Goal: Answer question/provide support: Share knowledge or assist other users

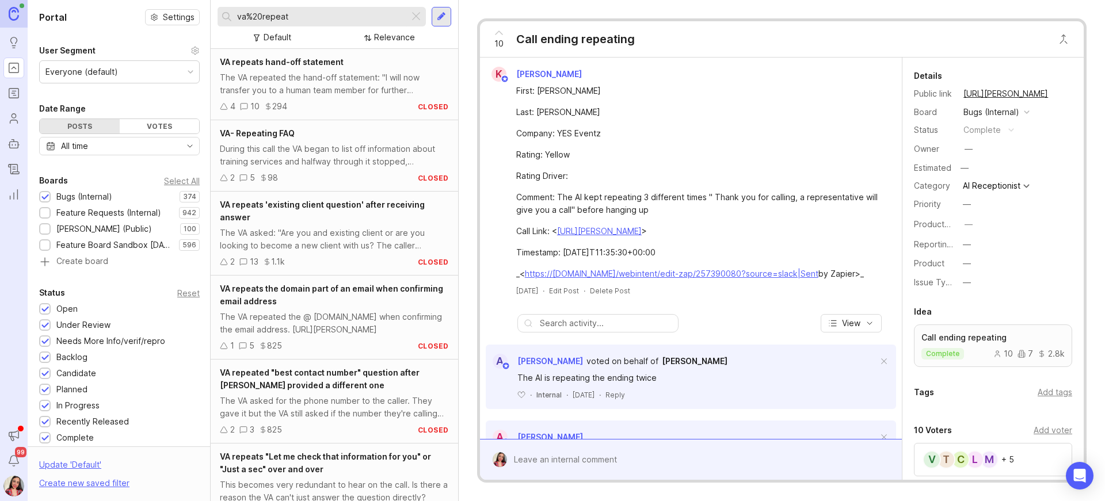
drag, startPoint x: 291, startPoint y: 16, endPoint x: 304, endPoint y: 16, distance: 13.2
click at [291, 16] on input "va%20repeat" at bounding box center [320, 16] width 167 height 13
drag, startPoint x: 283, startPoint y: 16, endPoint x: 153, endPoint y: 15, distance: 130.1
click at [153, 15] on div "Portal Settings User Segment Everyone (default) Date Range Posts Votes All time…" at bounding box center [566, 250] width 1077 height 501
click at [20, 121] on link "Users" at bounding box center [13, 118] width 21 height 21
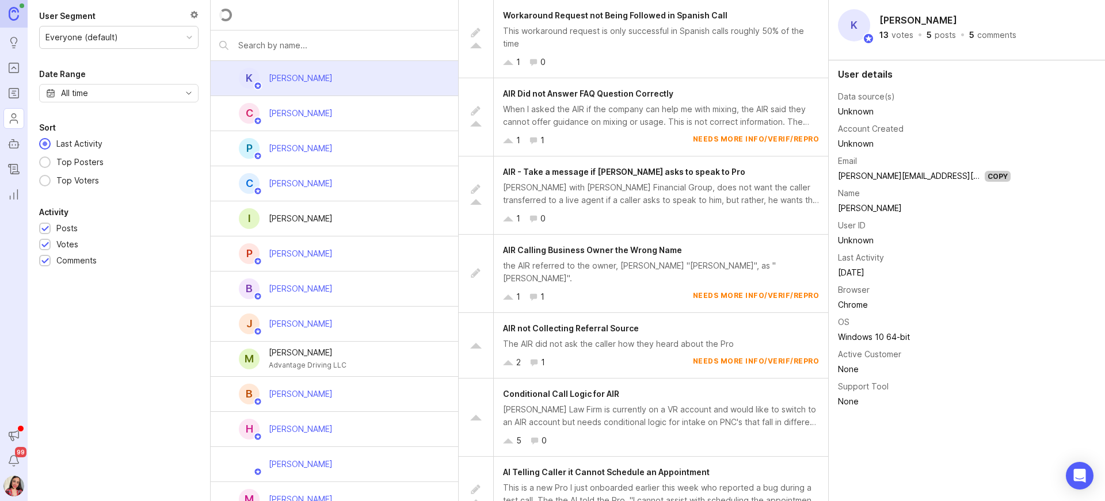
click at [274, 39] on input "text" at bounding box center [343, 45] width 211 height 13
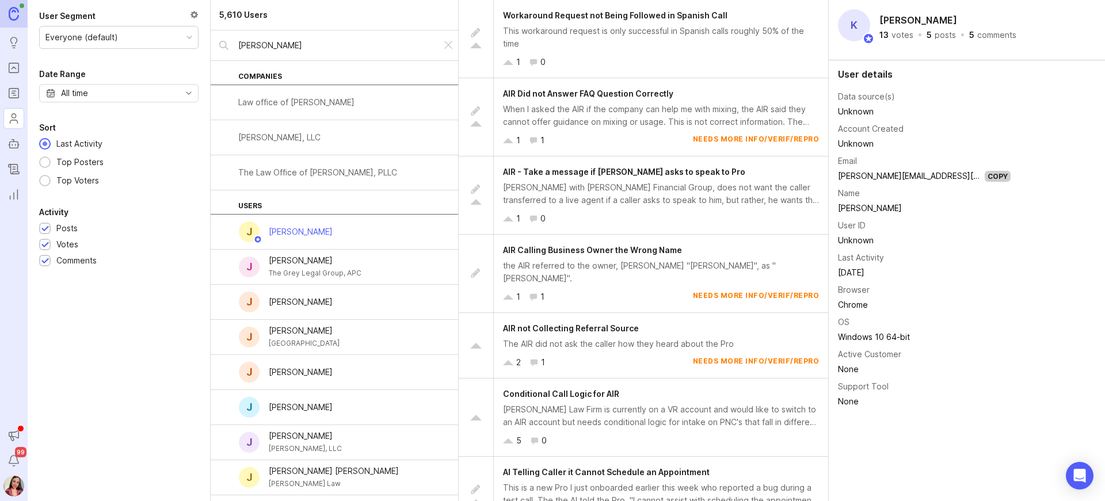
type input "[PERSON_NAME]"
drag, startPoint x: 353, startPoint y: 256, endPoint x: 460, endPoint y: 258, distance: 107.1
click at [353, 256] on div "[PERSON_NAME]" at bounding box center [315, 260] width 93 height 13
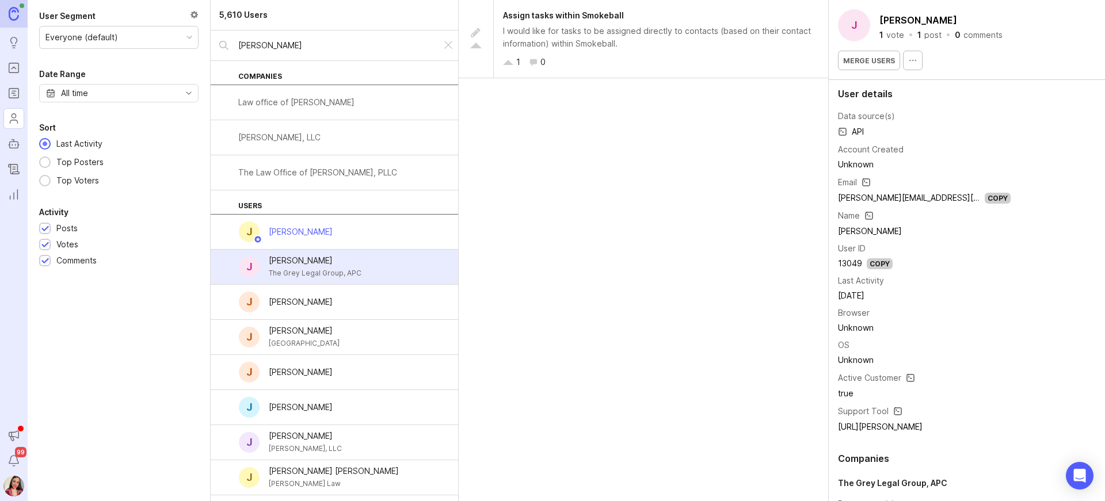
click at [631, 40] on div "I would like for tasks to be assigned directly to contacts (based on their cont…" at bounding box center [661, 37] width 316 height 25
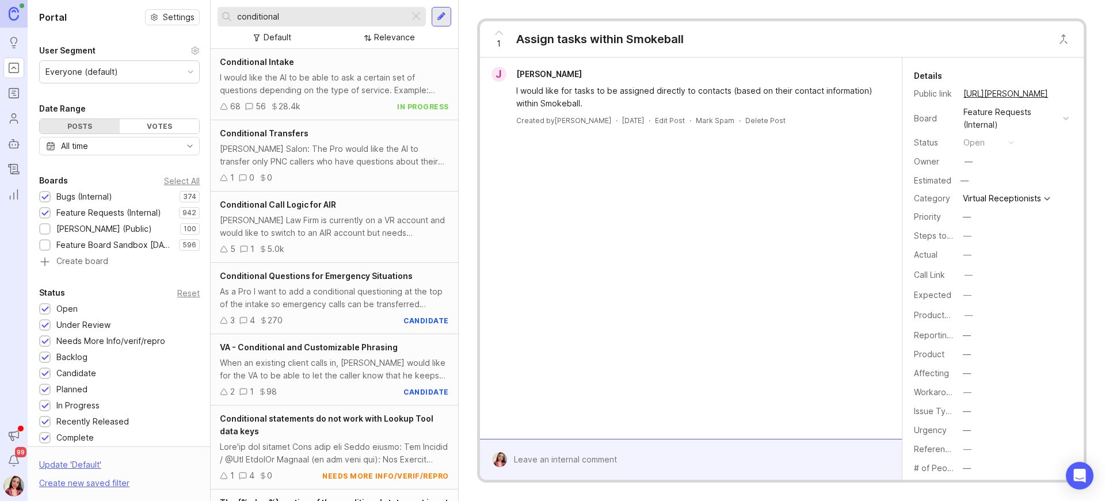
click at [414, 14] on div at bounding box center [416, 16] width 14 height 15
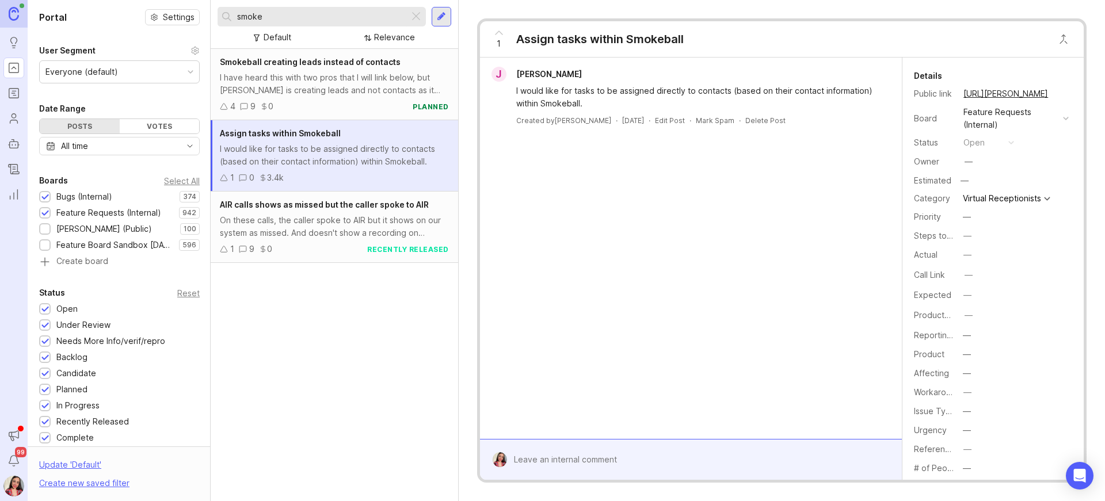
type input "smoke"
click at [314, 89] on div "I have heard this with two pros that I will link below, but [PERSON_NAME] is cr…" at bounding box center [334, 83] width 229 height 25
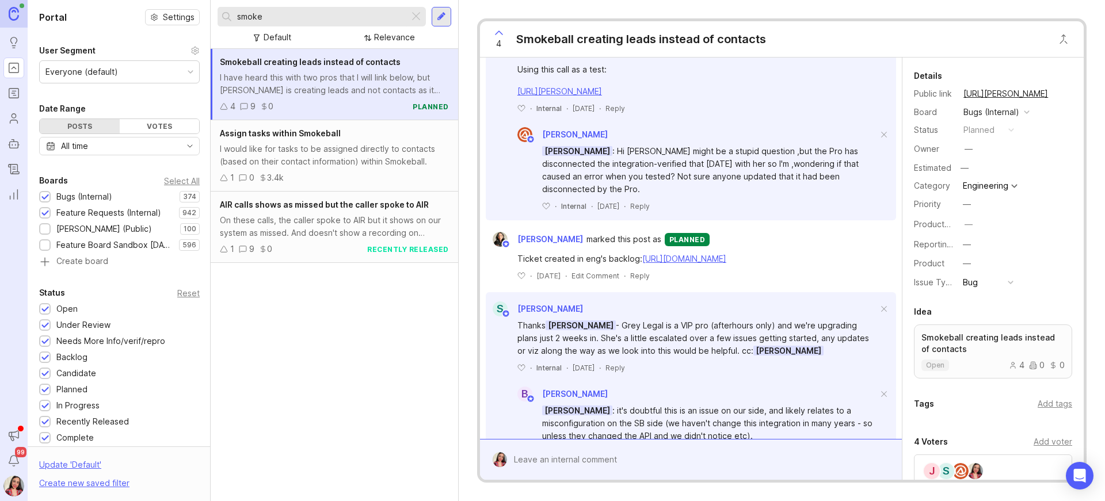
scroll to position [692, 0]
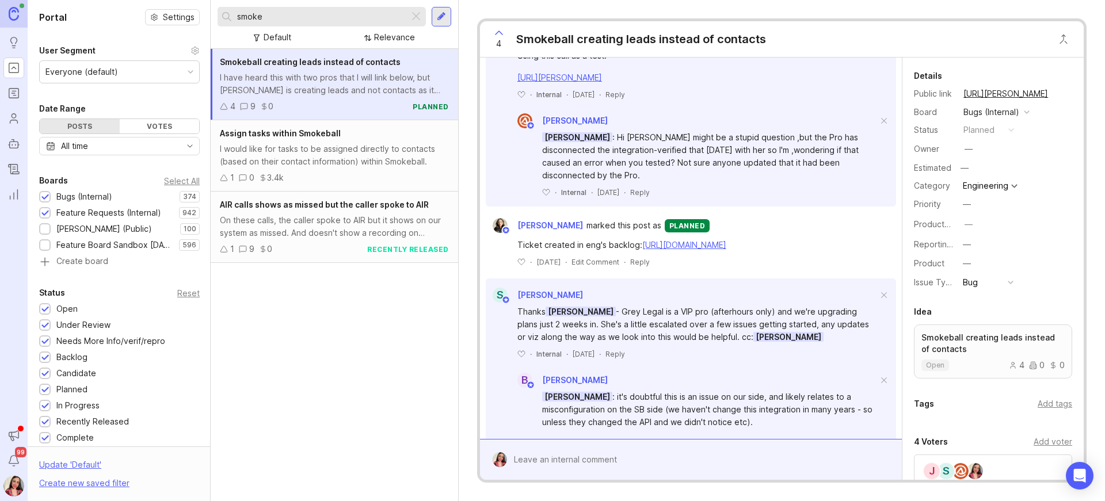
drag, startPoint x: 741, startPoint y: 259, endPoint x: 725, endPoint y: 240, distance: 25.3
click at [741, 258] on div "B [PERSON_NAME] Smokeball is returning a 401 when we try to send data, which me…" at bounding box center [691, 289] width 422 height 1104
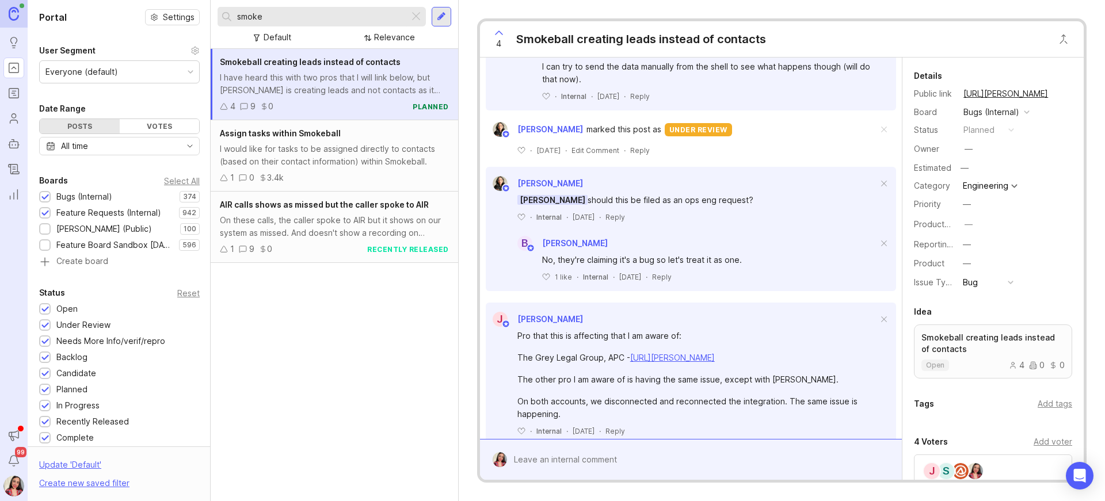
scroll to position [1081, 0]
